Goal: Complete application form: Complete application form

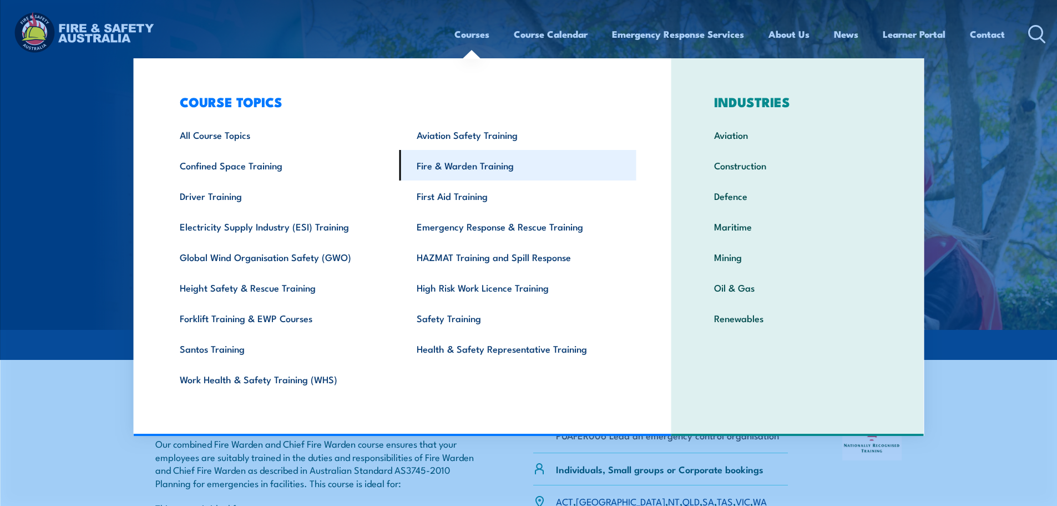
click at [480, 174] on link "Fire & Warden Training" at bounding box center [518, 165] width 237 height 31
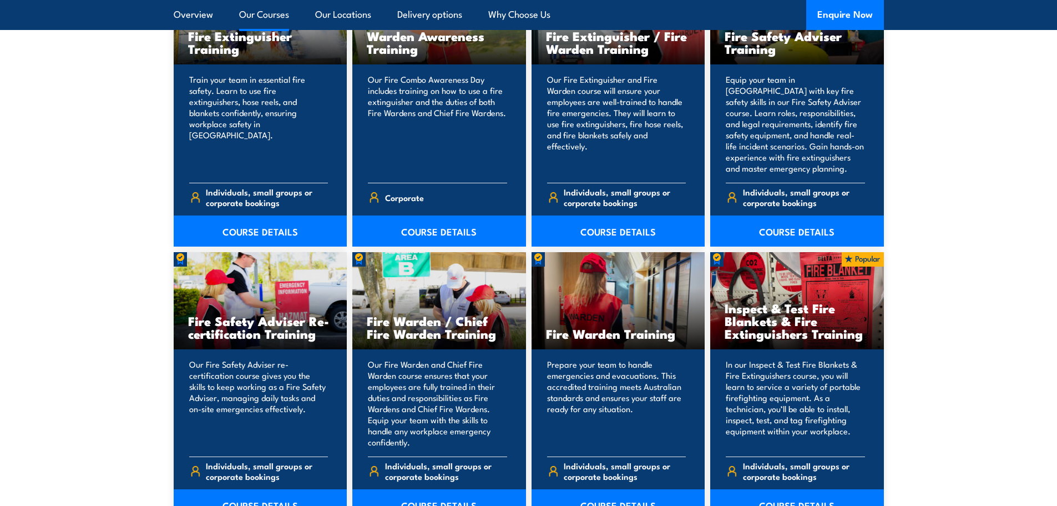
scroll to position [1277, 0]
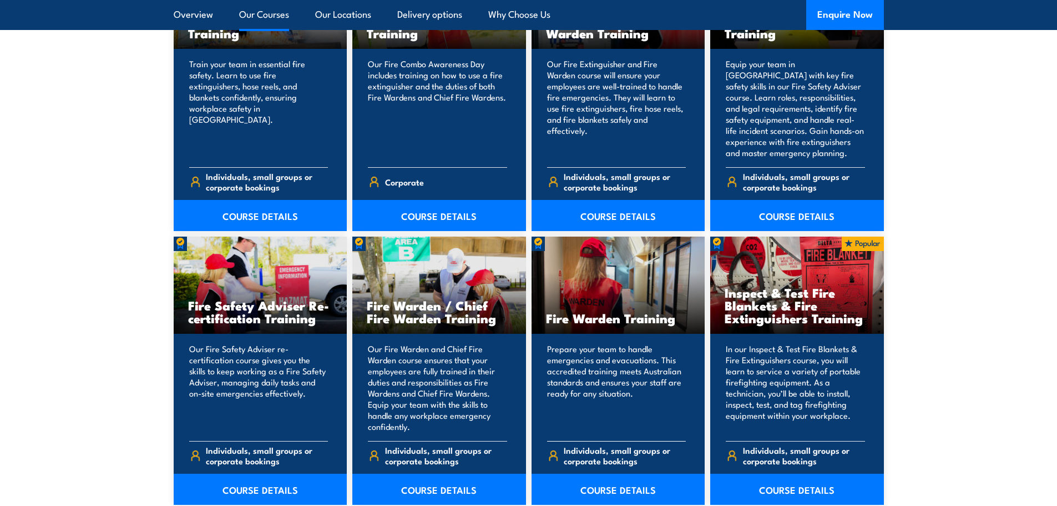
click at [598, 342] on div "Prepare your team to handle emergencies and evacuations. This accredited traini…" at bounding box center [619, 419] width 174 height 171
click at [615, 485] on link "COURSE DETAILS" at bounding box center [619, 489] width 174 height 31
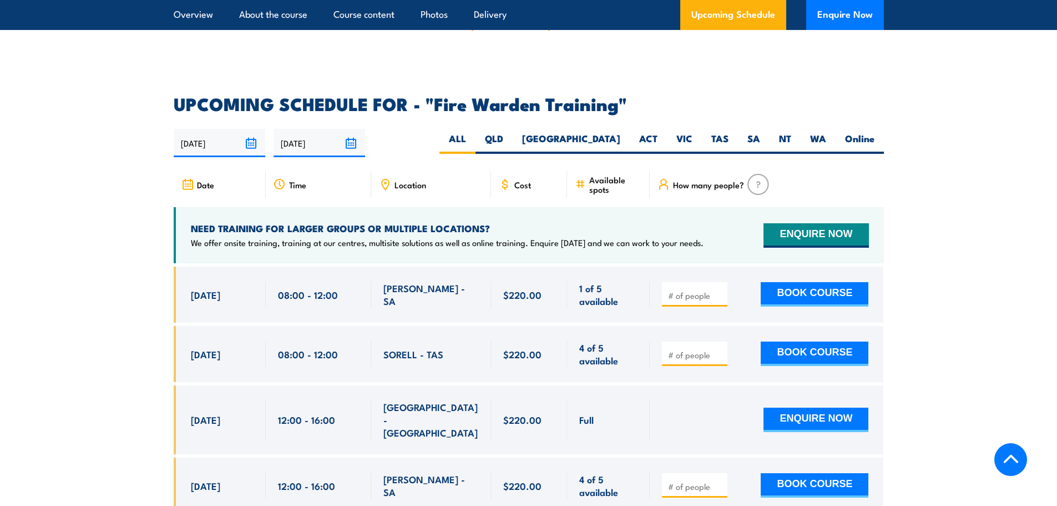
scroll to position [1943, 0]
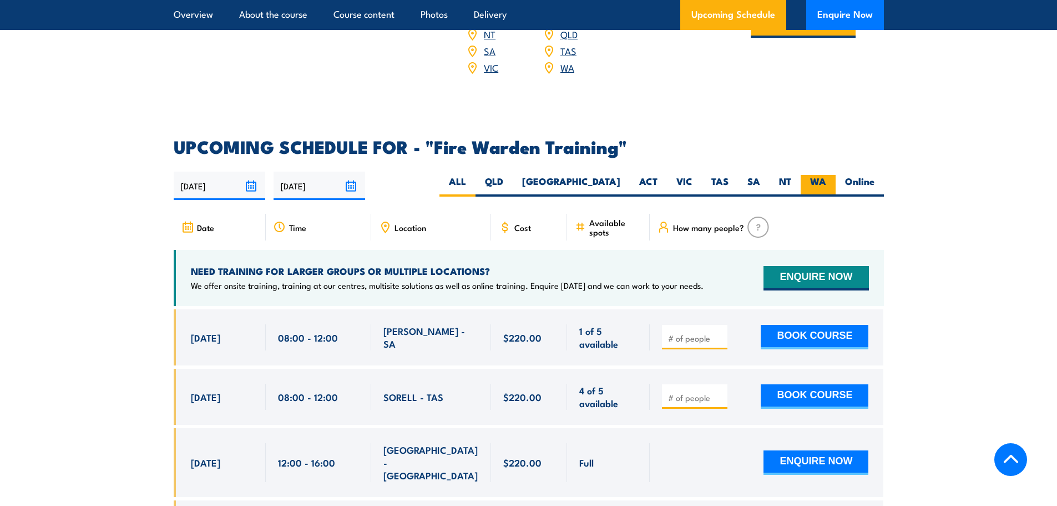
click at [803, 175] on label "WA" at bounding box center [818, 186] width 35 height 22
click at [827, 175] on input "WA" at bounding box center [830, 178] width 7 height 7
radio input "true"
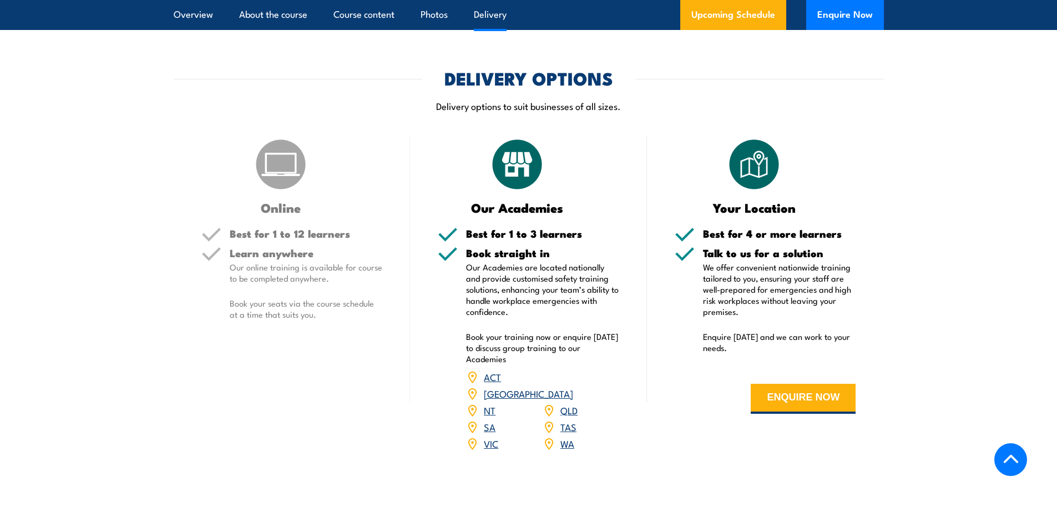
scroll to position [1587, 0]
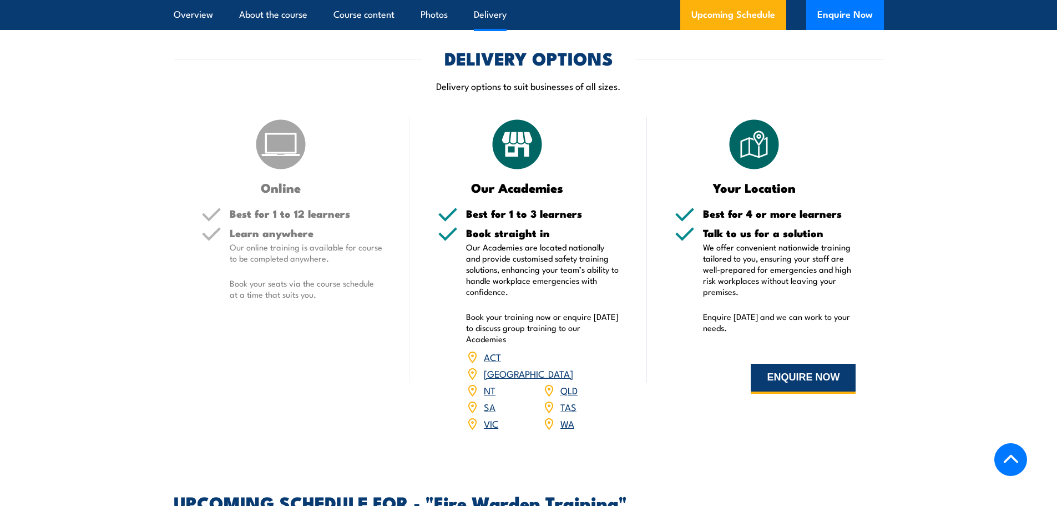
click at [802, 374] on button "ENQUIRE NOW" at bounding box center [803, 379] width 105 height 30
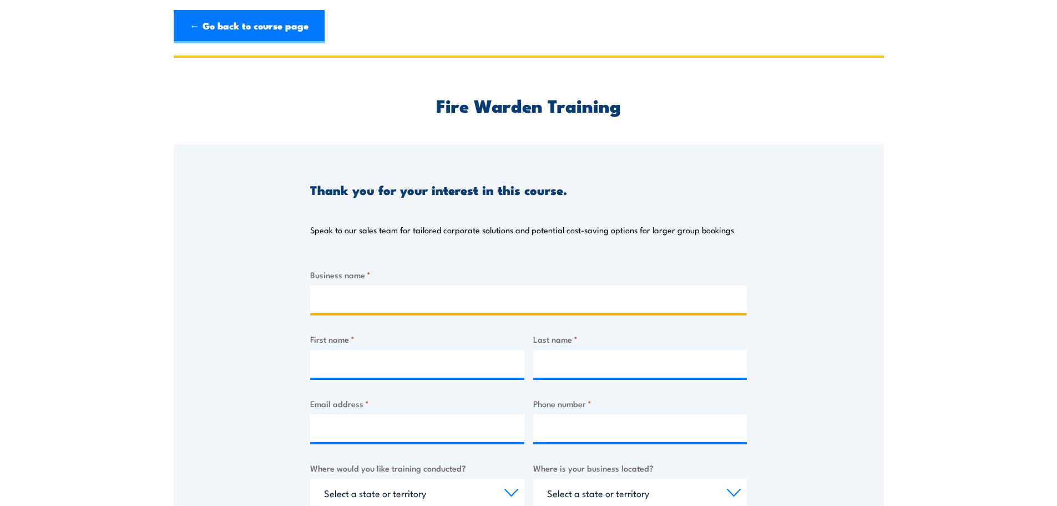
click at [316, 299] on input "Business name *" at bounding box center [528, 299] width 437 height 28
type input "Town of Claremont"
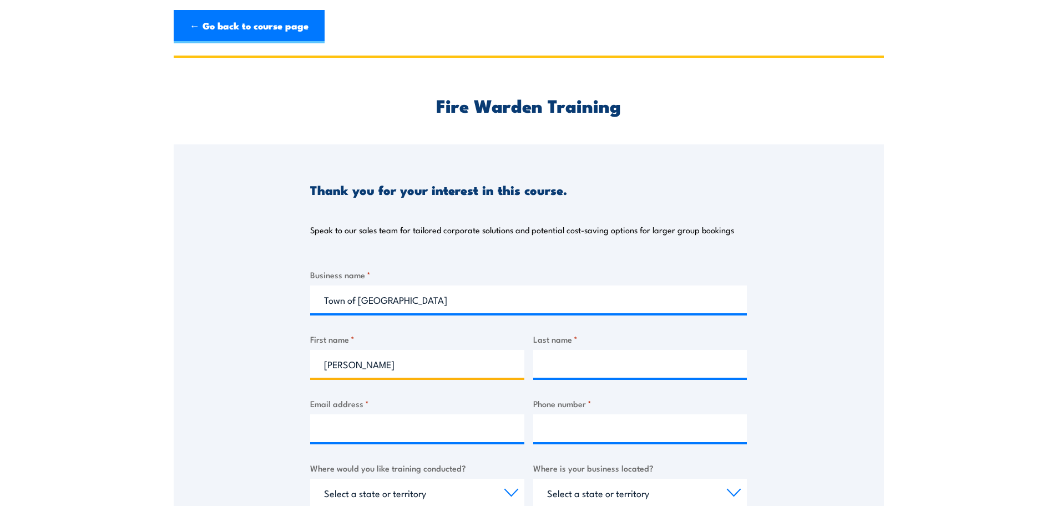
type input "Caroline"
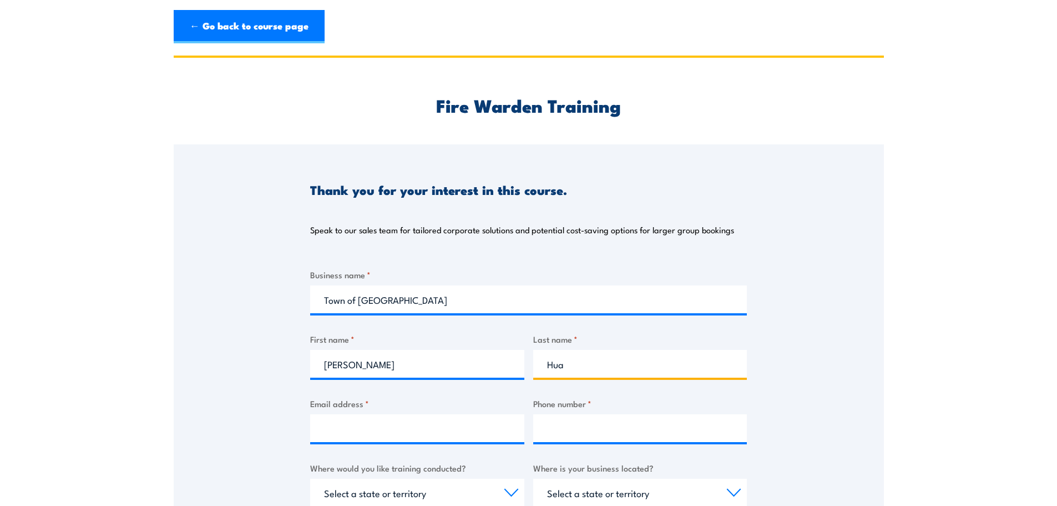
type input "Hua"
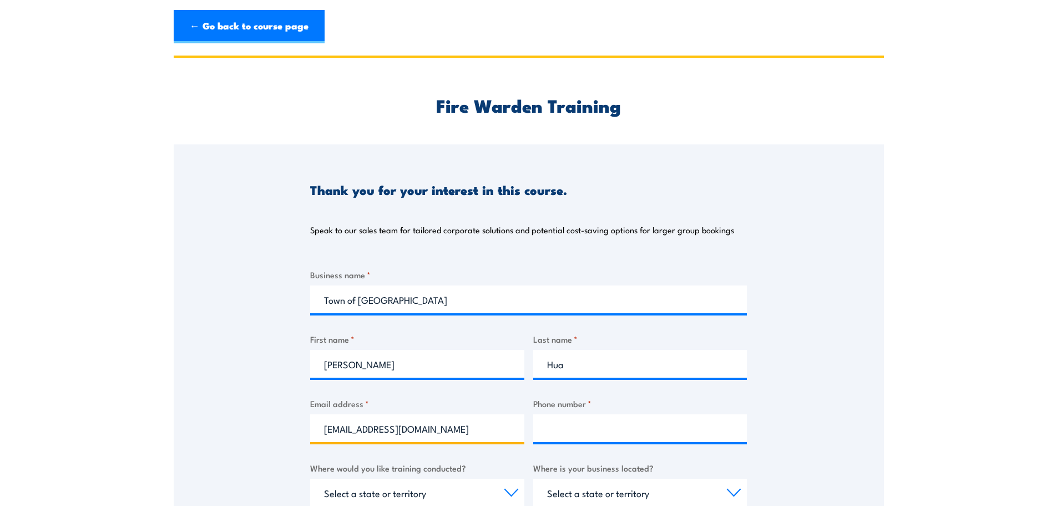
type input "hr@claremont.wa.gov.au"
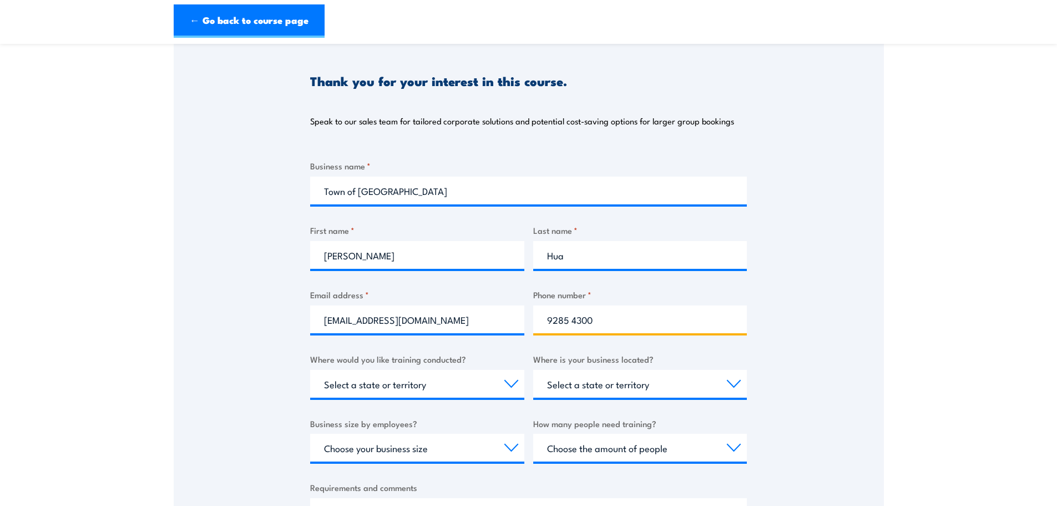
scroll to position [111, 0]
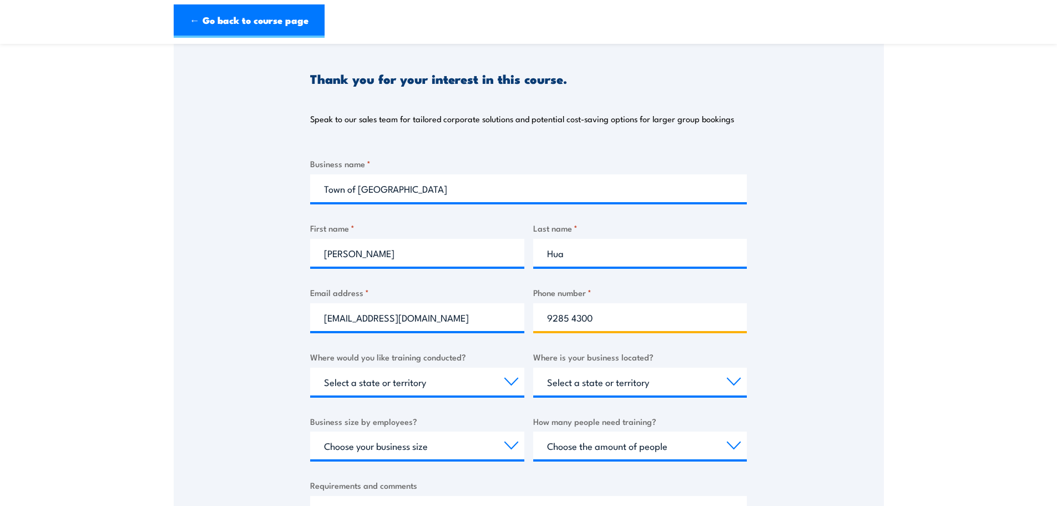
type input "9285 4300"
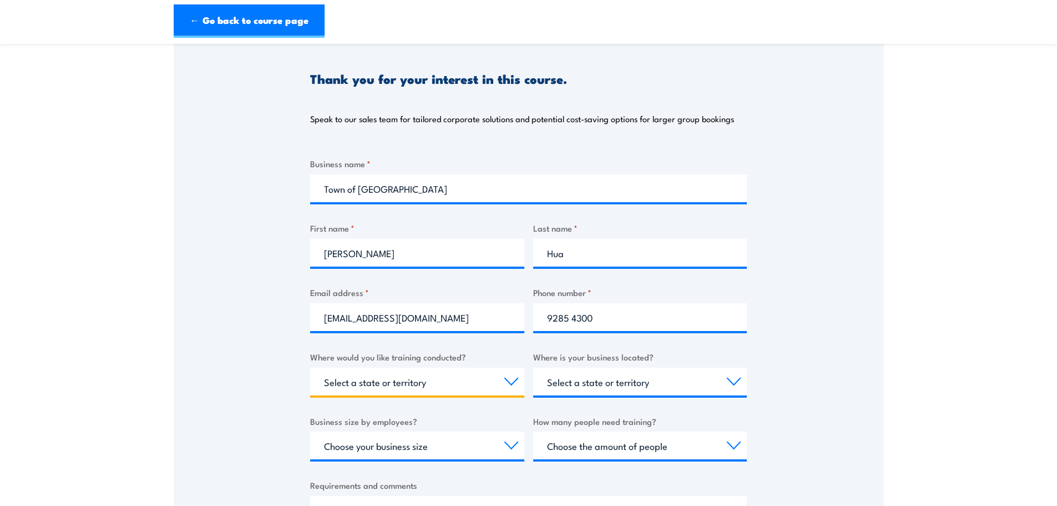
click at [475, 387] on select "Select a state or territory Nationally - multiple locations QLD NSW VIC SA ACT …" at bounding box center [417, 381] width 214 height 28
select select "WA"
click at [310, 367] on select "Select a state or territory Nationally - multiple locations QLD NSW VIC SA ACT …" at bounding box center [417, 381] width 214 height 28
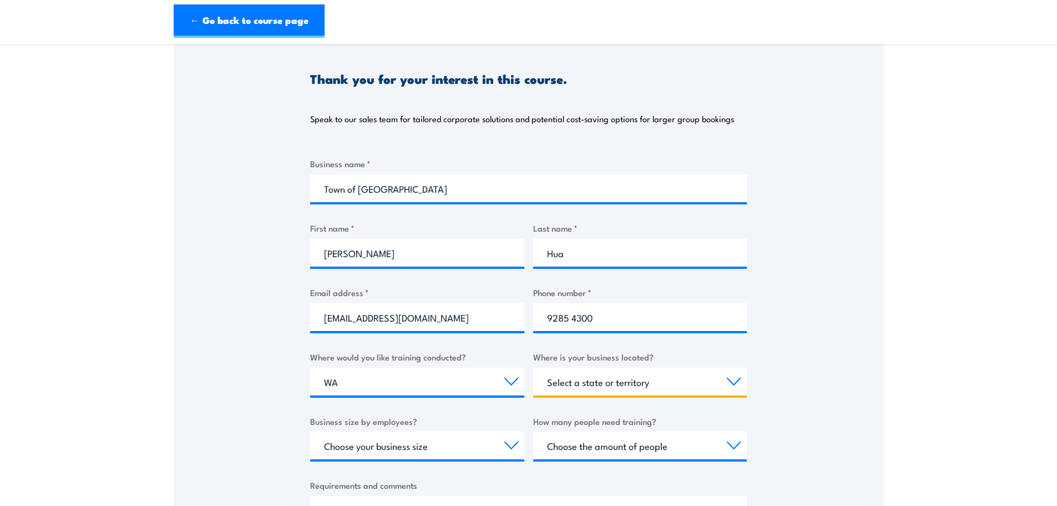
click at [659, 382] on select "Select a state or territory QLD NSW VIC SA ACT WA TAS NT" at bounding box center [640, 381] width 214 height 28
select select "WA"
click at [533, 367] on select "Select a state or territory QLD NSW VIC SA ACT WA TAS NT" at bounding box center [640, 381] width 214 height 28
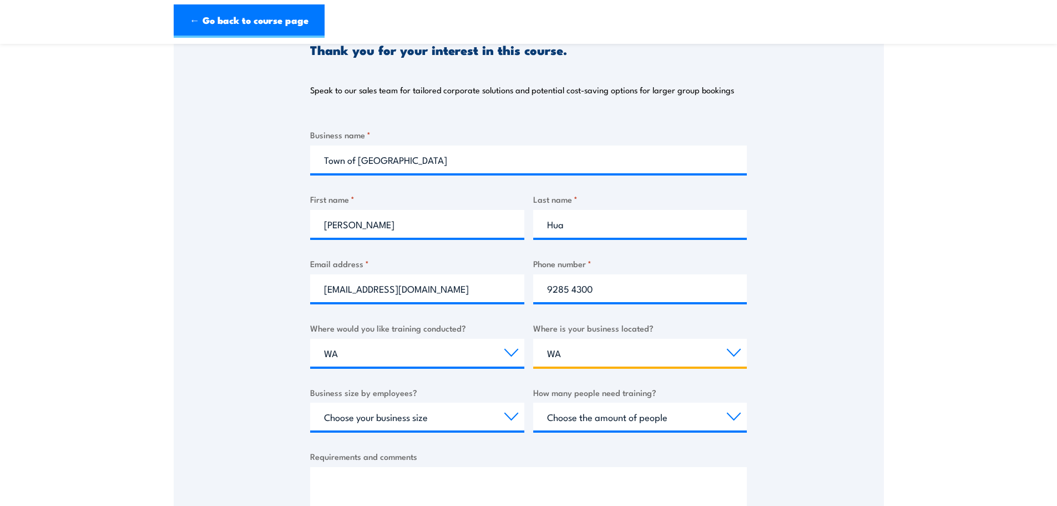
scroll to position [167, 0]
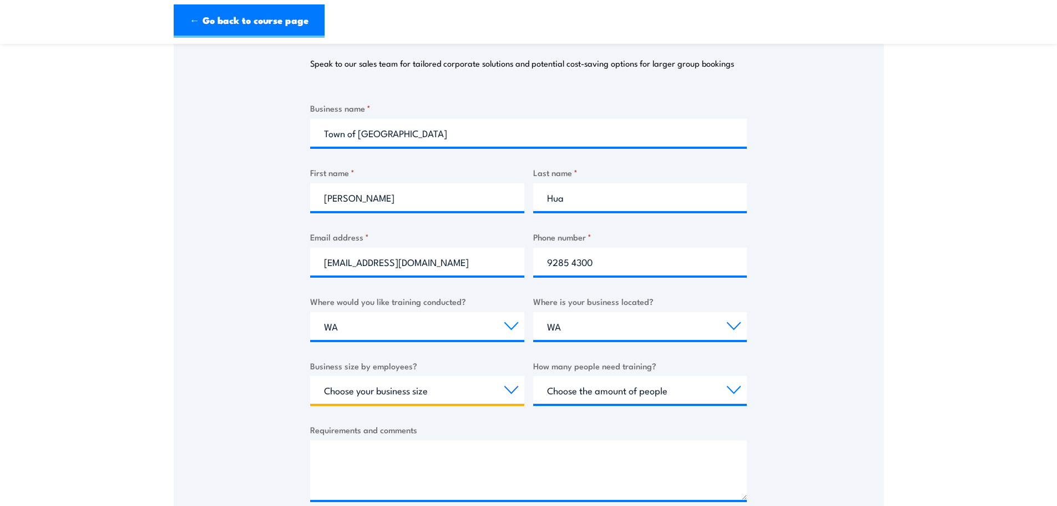
click at [424, 396] on select "Choose your business size 1 to 19 20 to 199 200+" at bounding box center [417, 390] width 214 height 28
select select "20 to 199"
click at [310, 376] on select "Choose your business size 1 to 19 20 to 199 200+" at bounding box center [417, 390] width 214 height 28
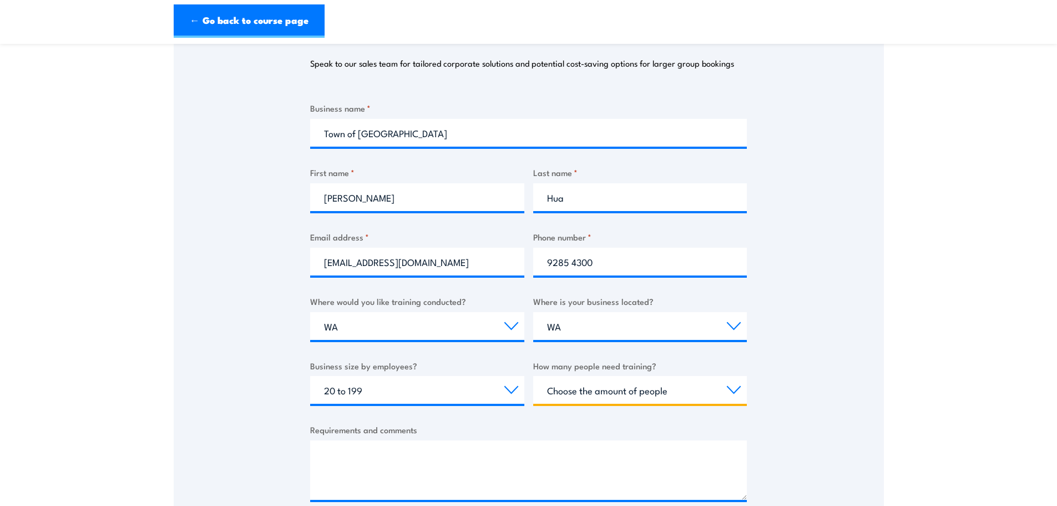
click at [628, 397] on select "Choose the amount of people 1 to 4 5 to 19 20+" at bounding box center [640, 390] width 214 height 28
select select "5 to 19"
click at [533, 376] on select "Choose the amount of people 1 to 4 5 to 19 20+" at bounding box center [640, 390] width 214 height 28
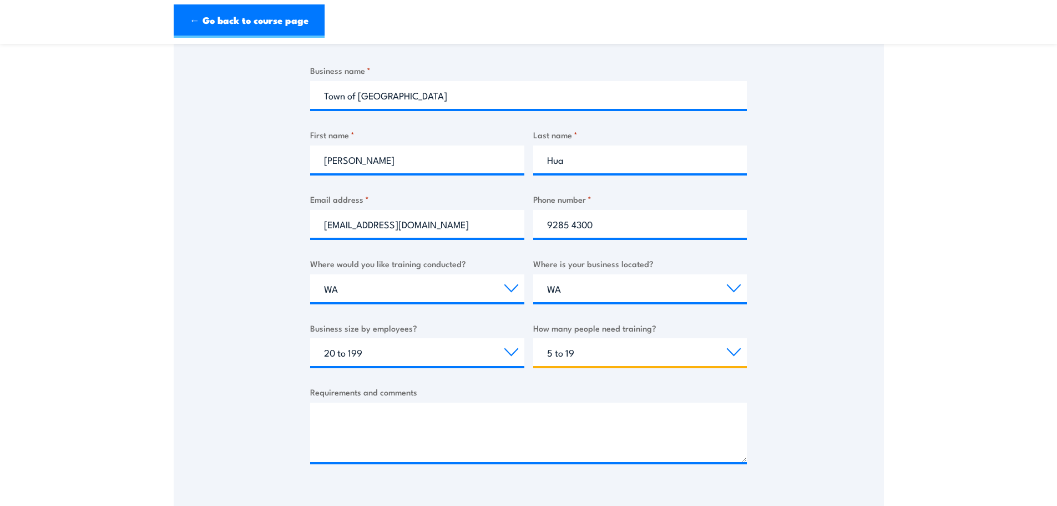
scroll to position [278, 0]
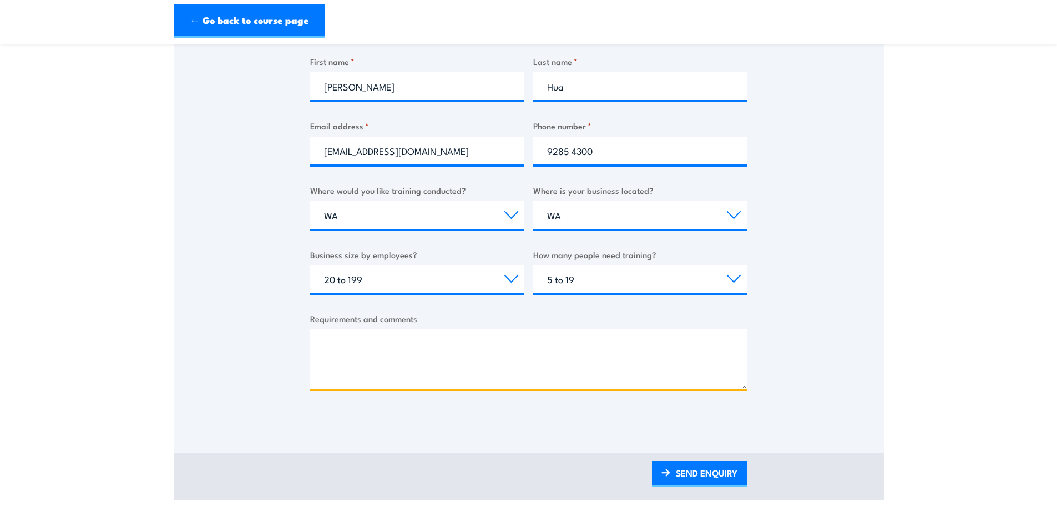
click at [405, 370] on textarea "Requirements and comments" at bounding box center [528, 358] width 437 height 59
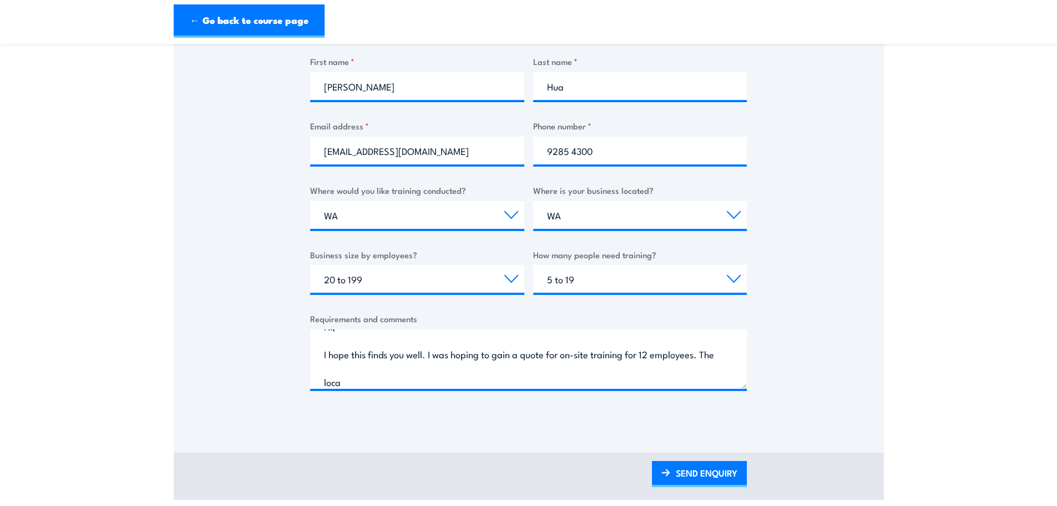
click at [775, 315] on div "Thank you for your interest in this course. Speak to our sales team for tailore…" at bounding box center [529, 144] width 711 height 555
click at [376, 381] on textarea "Hi, I hope this finds you well. I was hoping to gain a quote for on-site traini…" at bounding box center [528, 358] width 437 height 59
click at [879, 408] on div "Thank you for your interest in this course. Speak to our sales team for tailore…" at bounding box center [529, 144] width 711 height 555
click at [788, 349] on div "Thank you for your interest in this course. Speak to our sales team for tailore…" at bounding box center [529, 144] width 711 height 555
click at [386, 385] on textarea "Hi, I hope this finds you well. I was hoping to gain a quote for on-site traini…" at bounding box center [528, 358] width 437 height 59
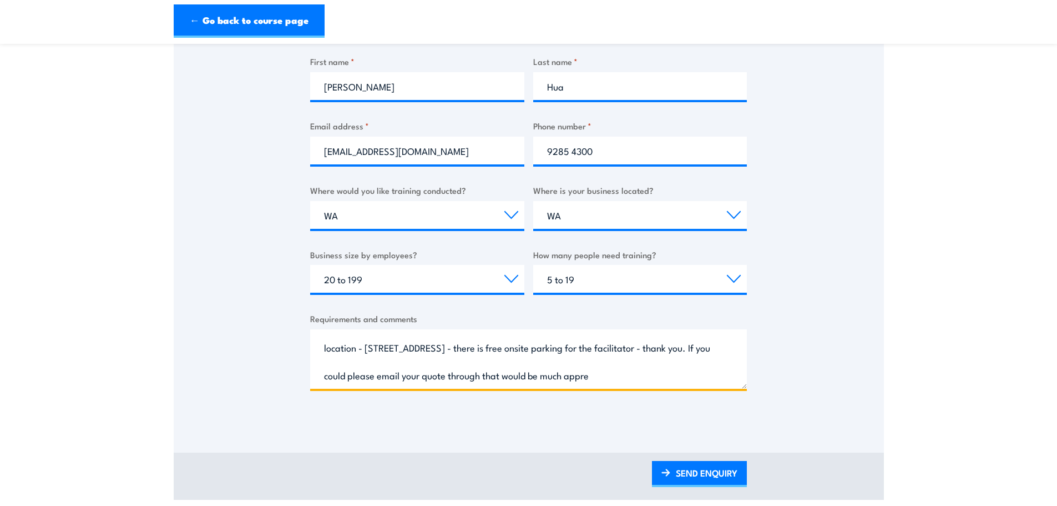
scroll to position [73, 0]
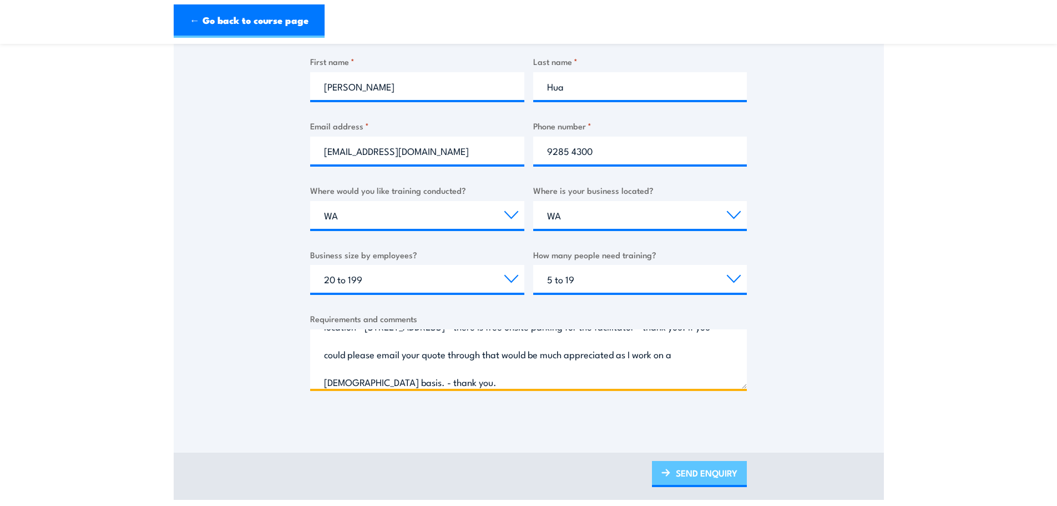
type textarea "Hi, I hope this finds you well. I was hoping to gain a quote for on-site traini…"
click at [677, 474] on link "SEND ENQUIRY" at bounding box center [699, 474] width 95 height 26
click at [681, 477] on link "SEND ENQUIRY" at bounding box center [699, 474] width 95 height 26
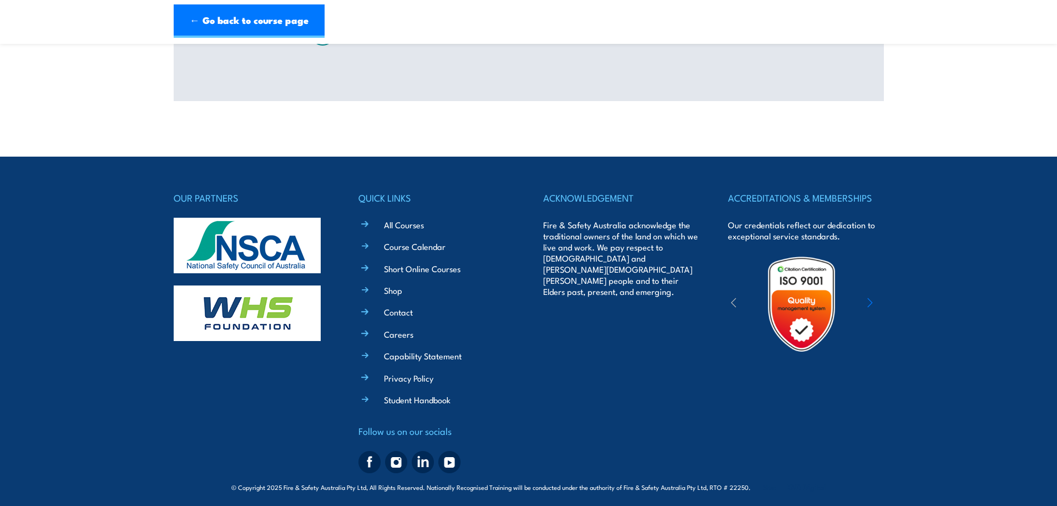
scroll to position [0, 0]
